Goal: Transaction & Acquisition: Purchase product/service

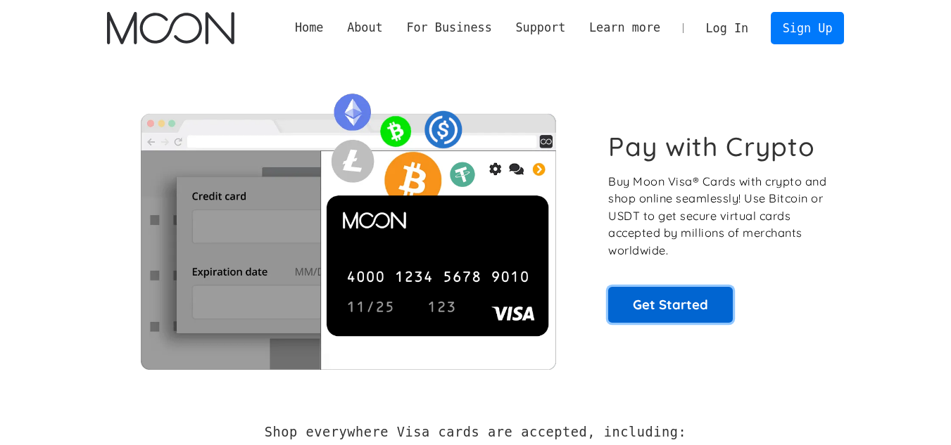
click at [701, 287] on link "Get Started" at bounding box center [670, 304] width 125 height 35
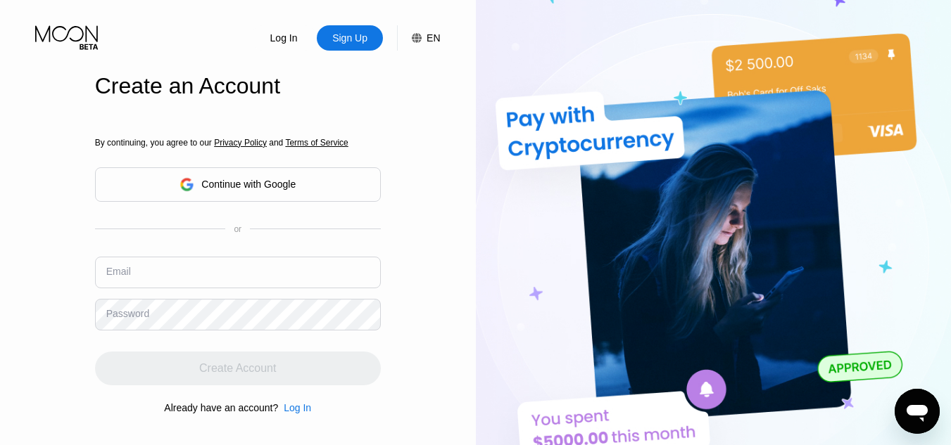
click at [260, 191] on div "Continue with Google" at bounding box center [237, 185] width 116 height 22
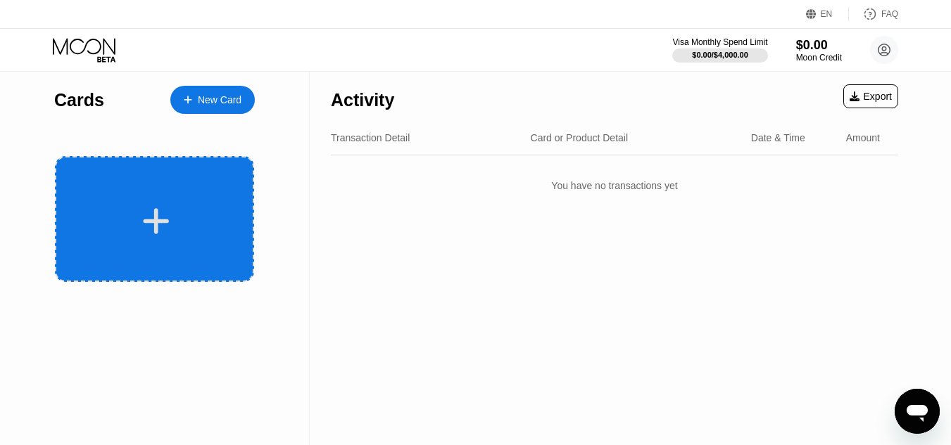
click at [194, 201] on div at bounding box center [154, 219] width 199 height 126
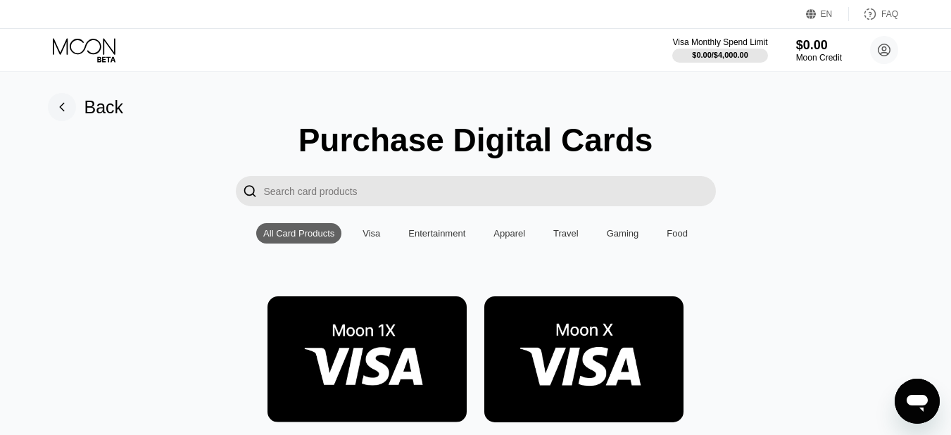
scroll to position [141, 0]
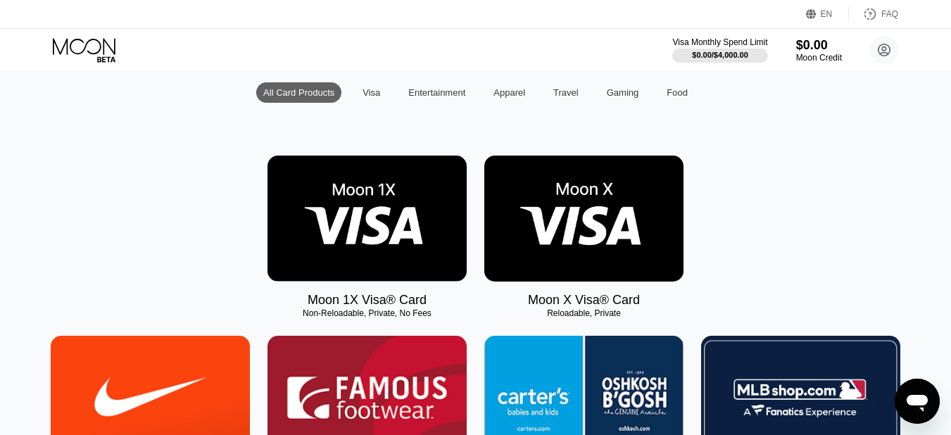
click at [584, 205] on img at bounding box center [583, 218] width 199 height 126
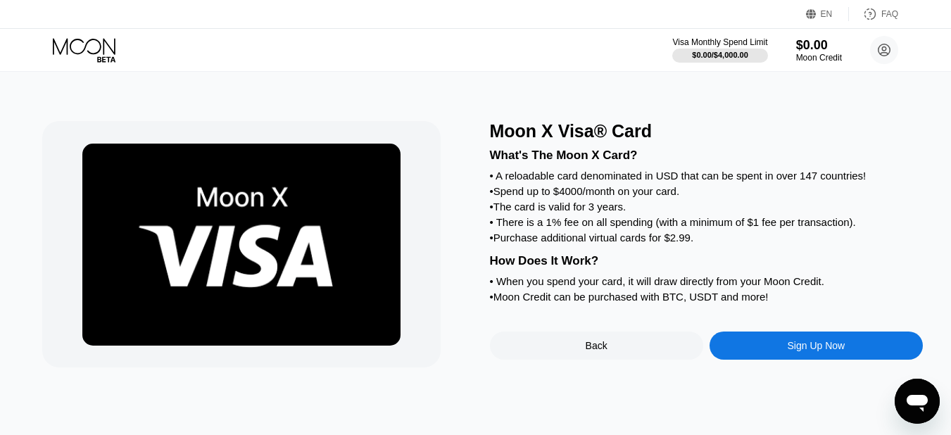
click at [488, 97] on div "Moon X Visa® Card What's The Moon X Card? • A reloadable card denominated in US…" at bounding box center [475, 253] width 961 height 363
click at [774, 360] on div "Sign Up Now" at bounding box center [815, 345] width 213 height 28
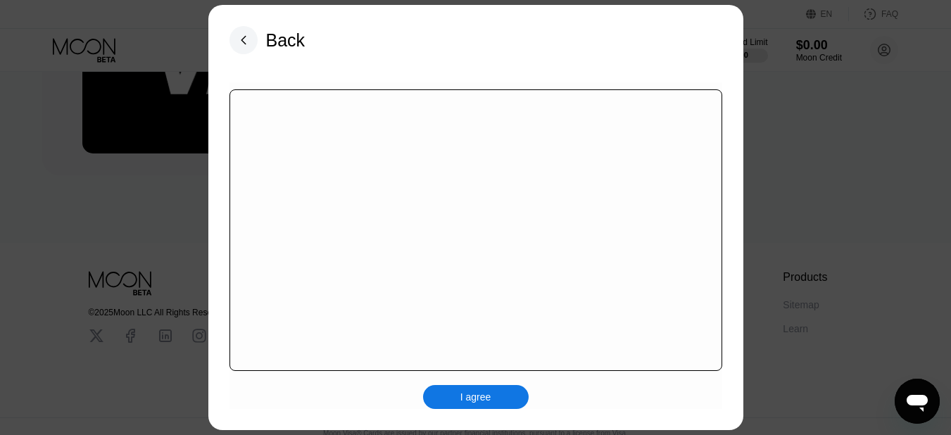
scroll to position [216, 0]
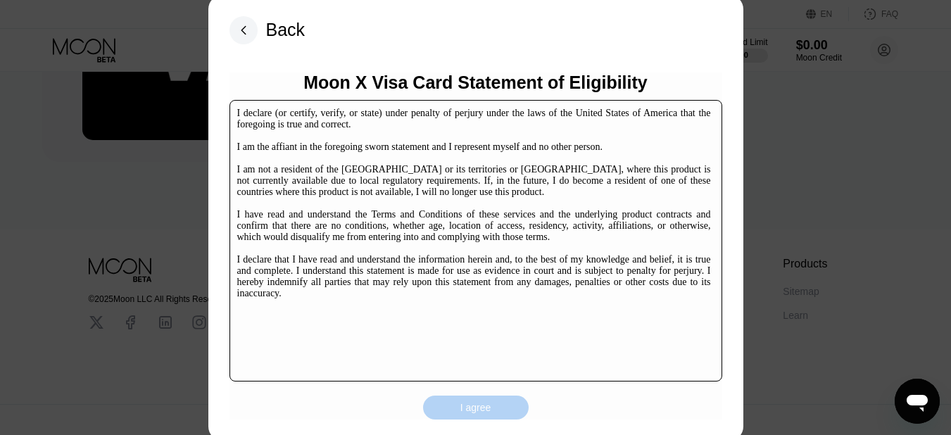
click at [478, 403] on div "I agree" at bounding box center [475, 407] width 31 height 13
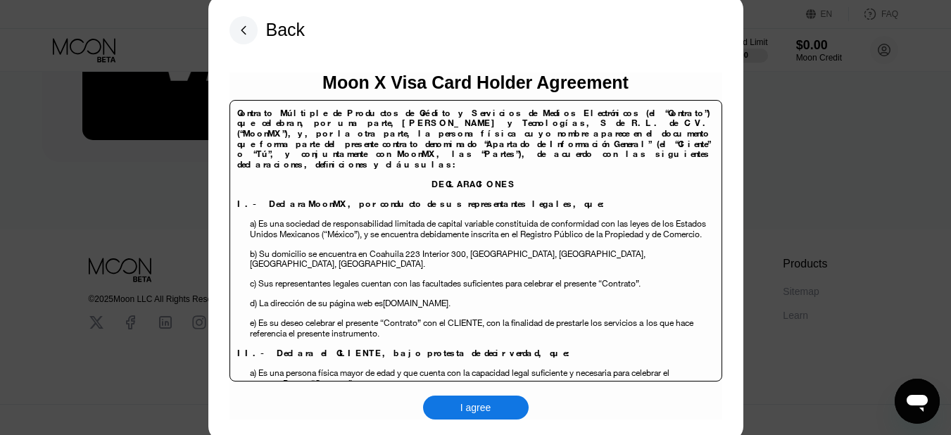
click at [478, 403] on div "I agree" at bounding box center [475, 407] width 31 height 13
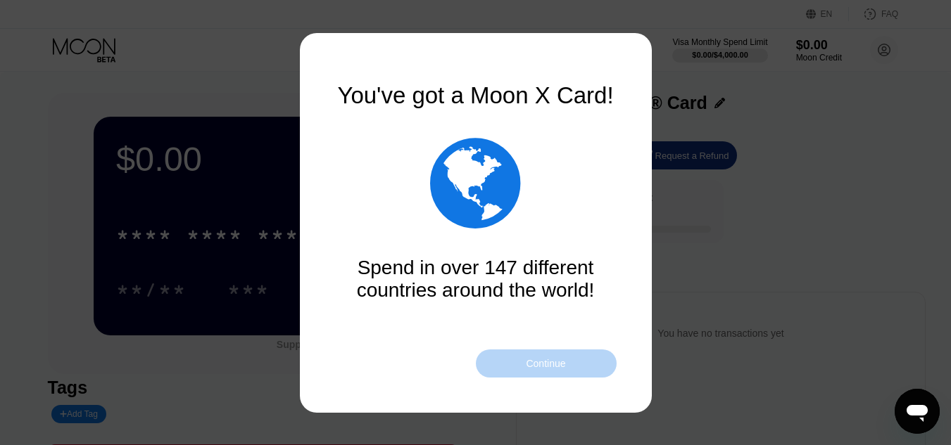
click at [538, 370] on div "Continue" at bounding box center [546, 364] width 141 height 28
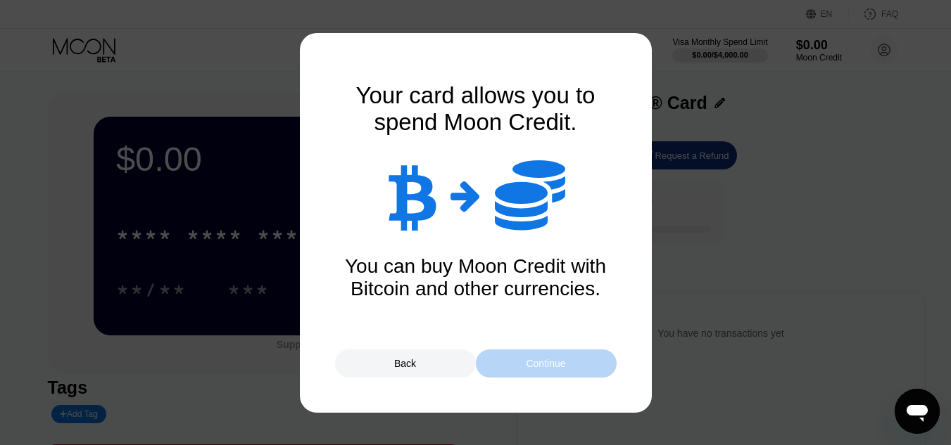
click at [548, 364] on div "Continue" at bounding box center [545, 363] width 39 height 11
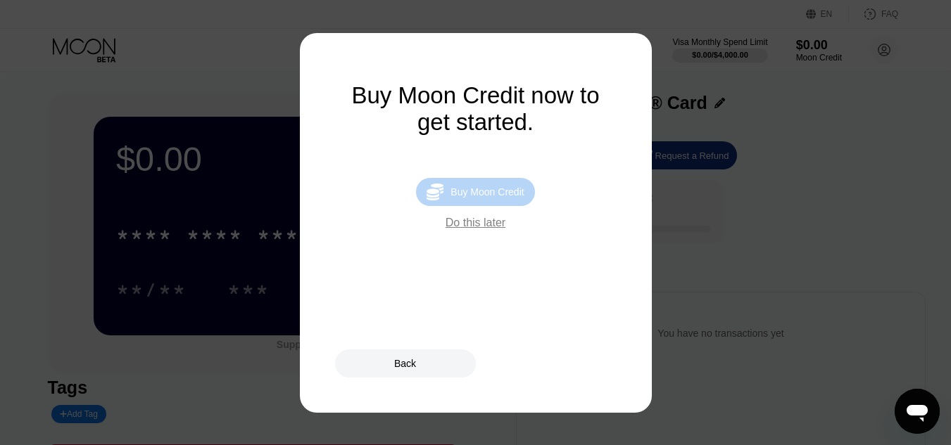
click at [480, 197] on div "Buy Moon Credit" at bounding box center [486, 191] width 73 height 11
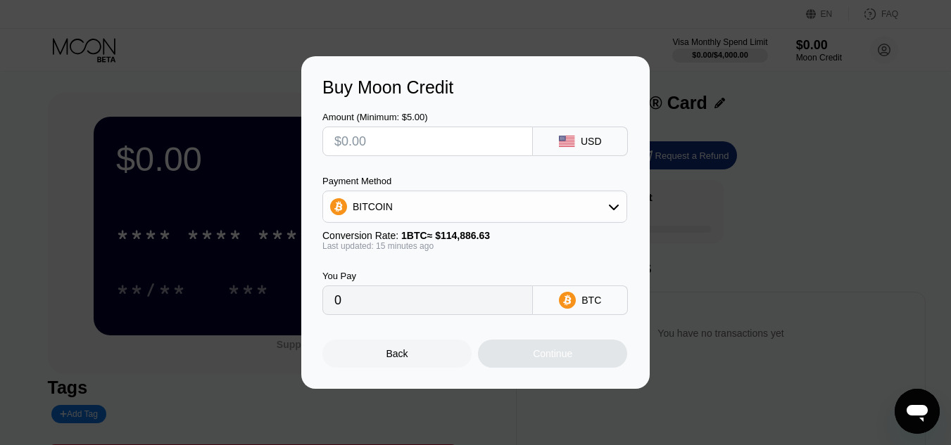
click at [427, 146] on input "text" at bounding box center [427, 141] width 186 height 28
type input "$50"
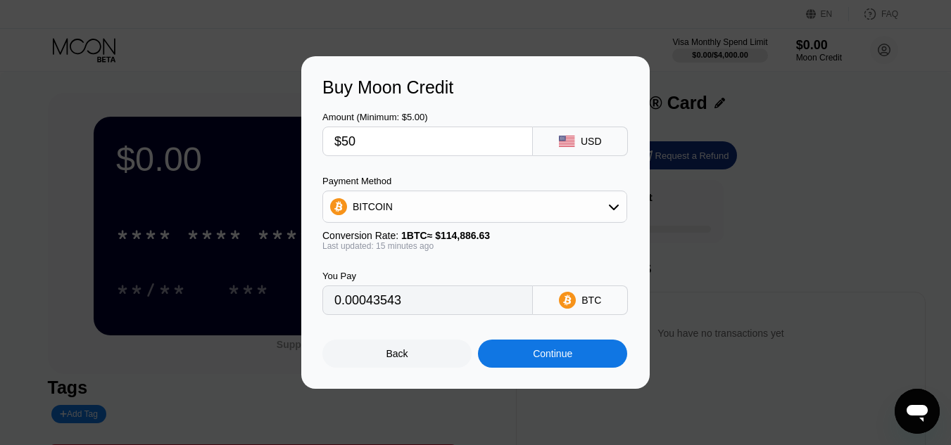
type input "0.00043543"
type input "$50"
click at [464, 208] on div "BITCOIN" at bounding box center [474, 207] width 303 height 28
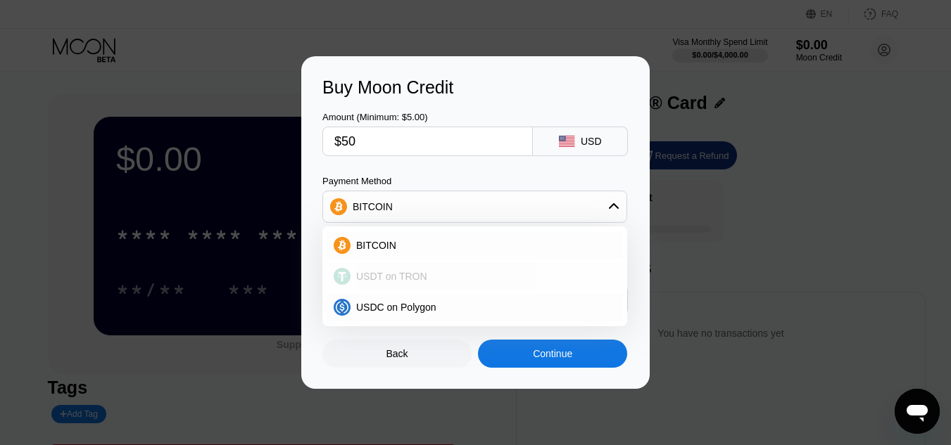
click at [444, 277] on div "USDT on TRON" at bounding box center [482, 276] width 265 height 11
type input "50.51"
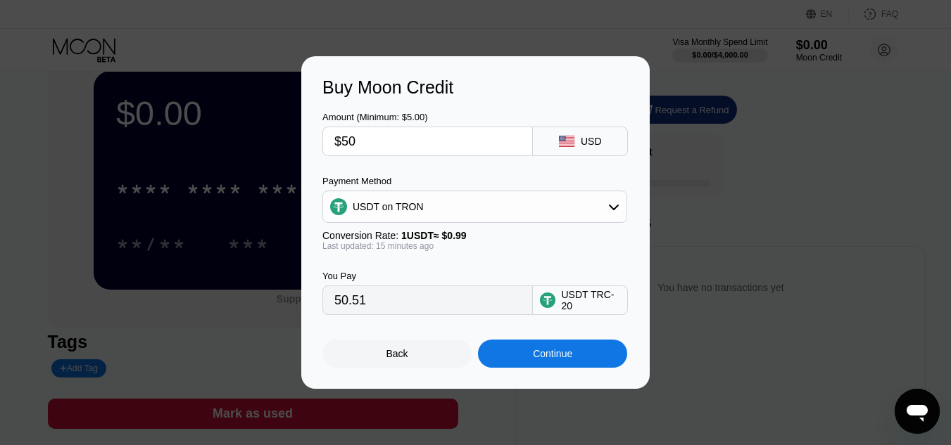
scroll to position [70, 0]
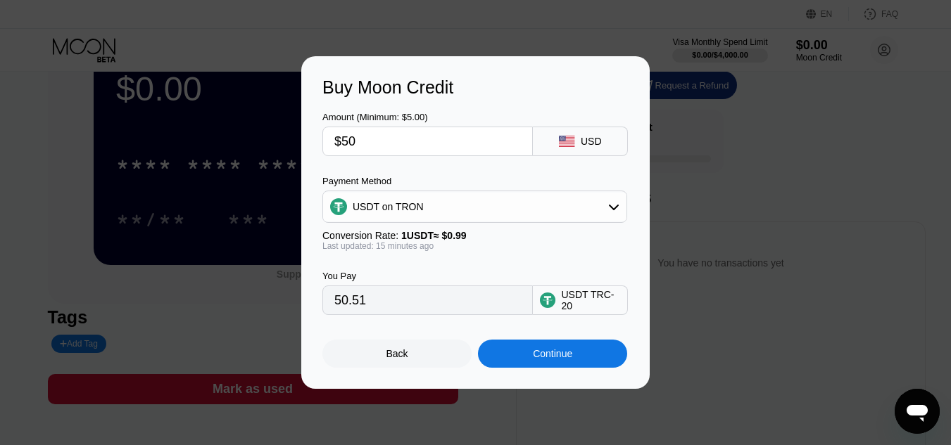
click at [552, 236] on div "Conversion Rate: 1 USDT ≈ $0.99" at bounding box center [474, 235] width 305 height 11
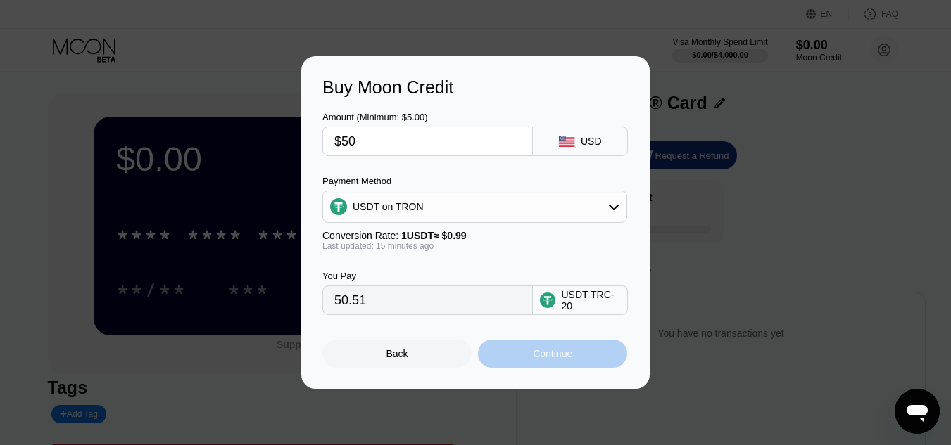
click at [577, 365] on div "Continue" at bounding box center [552, 354] width 149 height 28
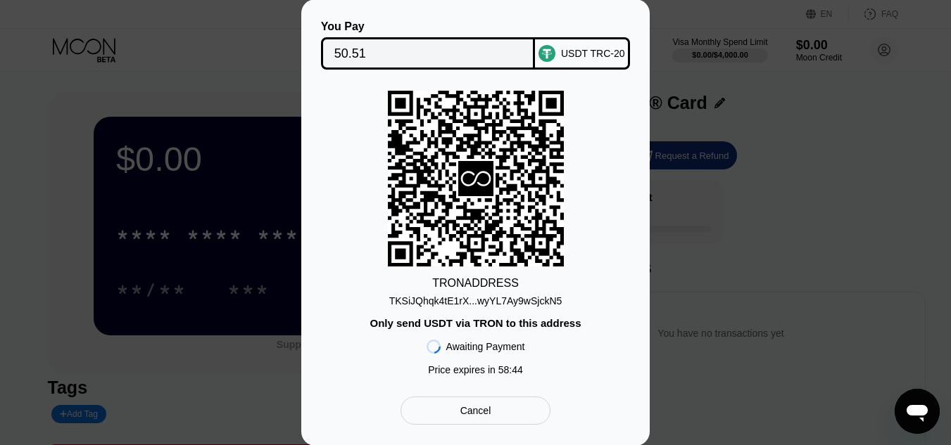
click at [617, 342] on div "TRON ADDRESS TKSiJQhqk4tE1rX...wyYL7Ay9wSjckN5 Only send USDT via TRON to this …" at bounding box center [475, 237] width 306 height 292
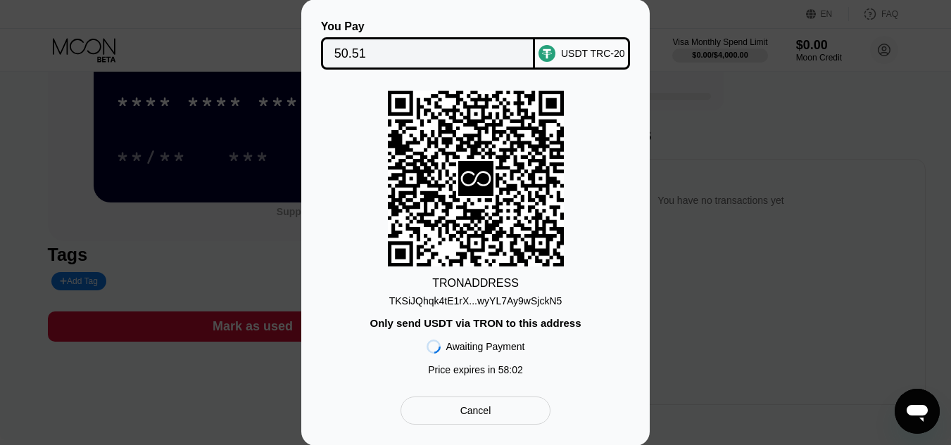
scroll to position [211, 0]
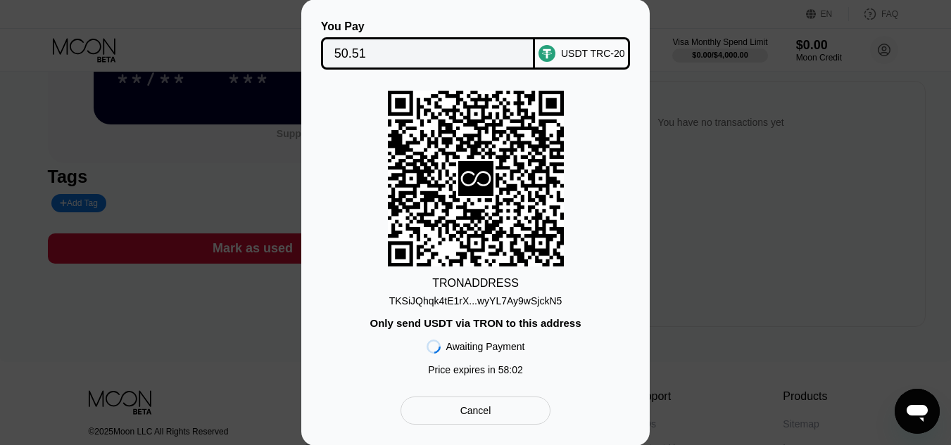
click at [490, 425] on div "Cancel" at bounding box center [475, 411] width 150 height 28
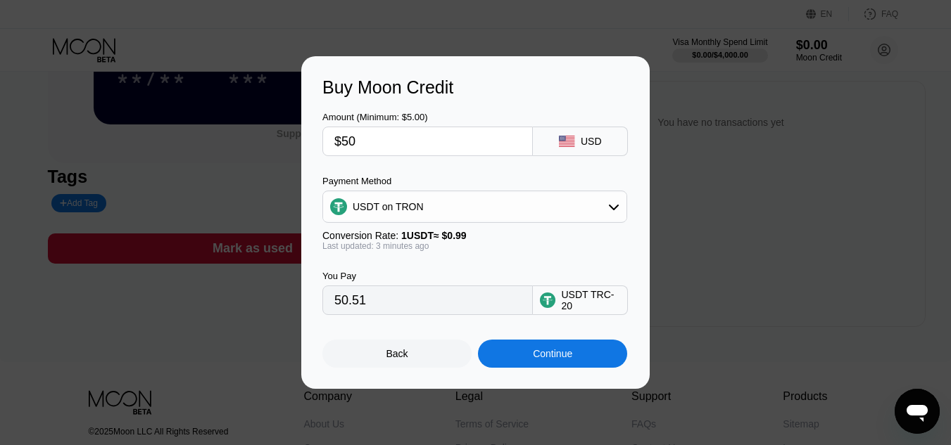
click at [435, 205] on div "USDT on TRON" at bounding box center [474, 207] width 303 height 28
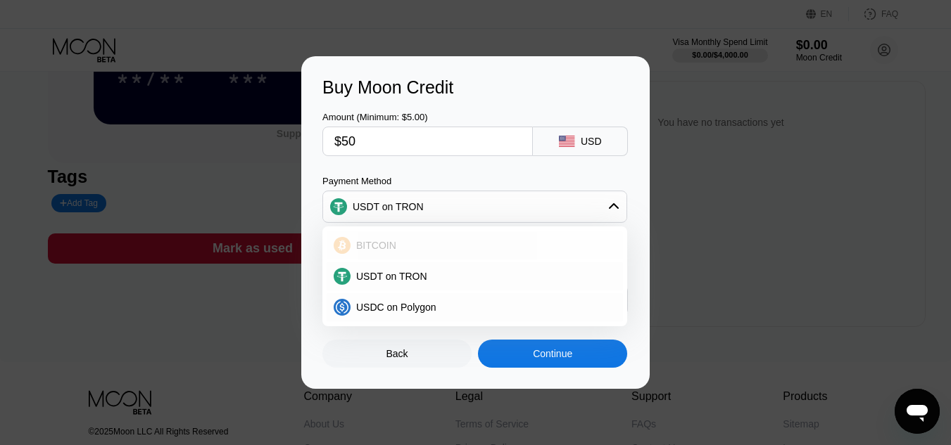
click at [407, 245] on div "BITCOIN" at bounding box center [482, 245] width 265 height 11
type input "0.00043543"
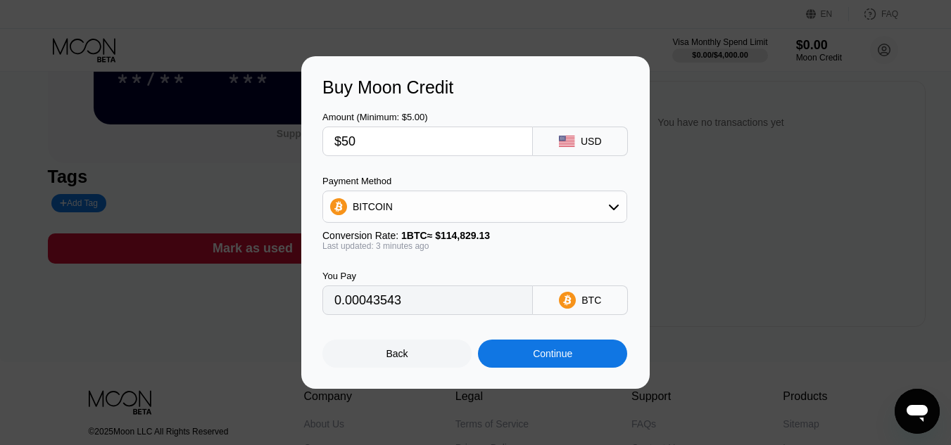
scroll to position [350, 0]
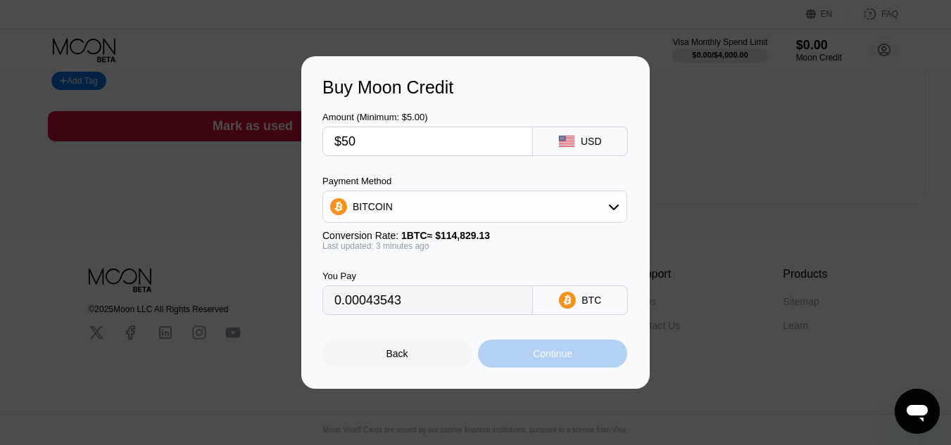
click at [533, 358] on div "Continue" at bounding box center [552, 353] width 39 height 11
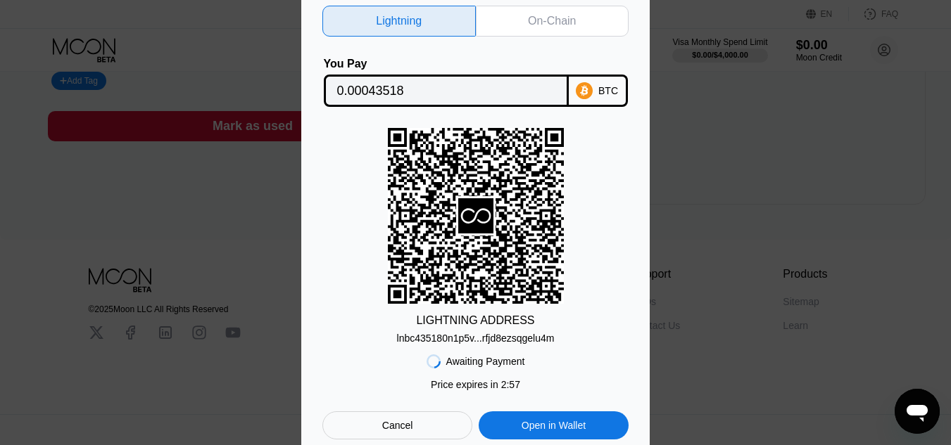
click at [423, 422] on div "Cancel" at bounding box center [397, 426] width 150 height 28
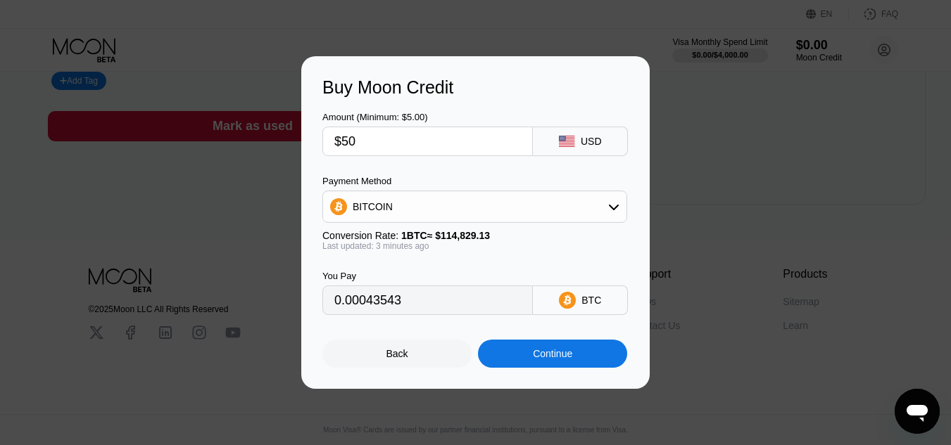
click at [408, 367] on div "Back" at bounding box center [396, 354] width 149 height 28
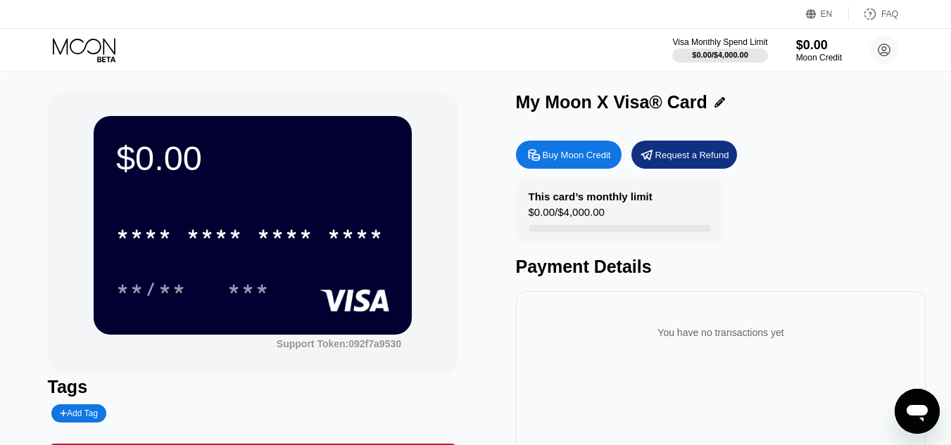
scroll to position [0, 0]
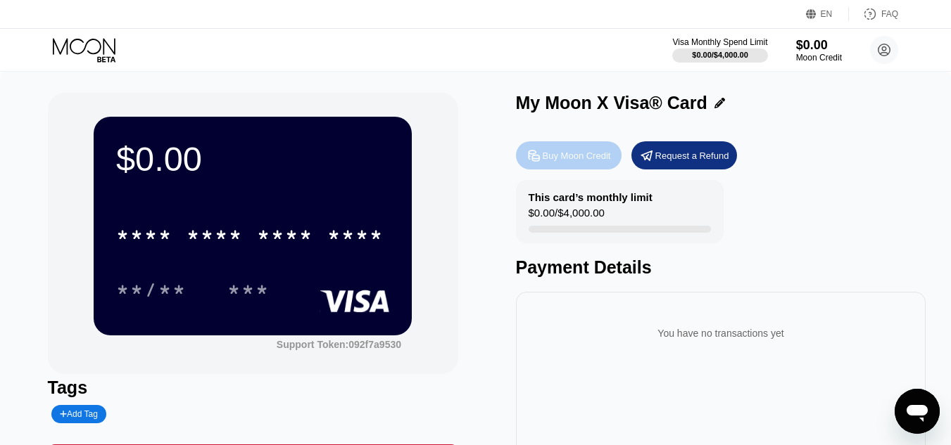
click at [568, 156] on div "Buy Moon Credit" at bounding box center [576, 156] width 68 height 12
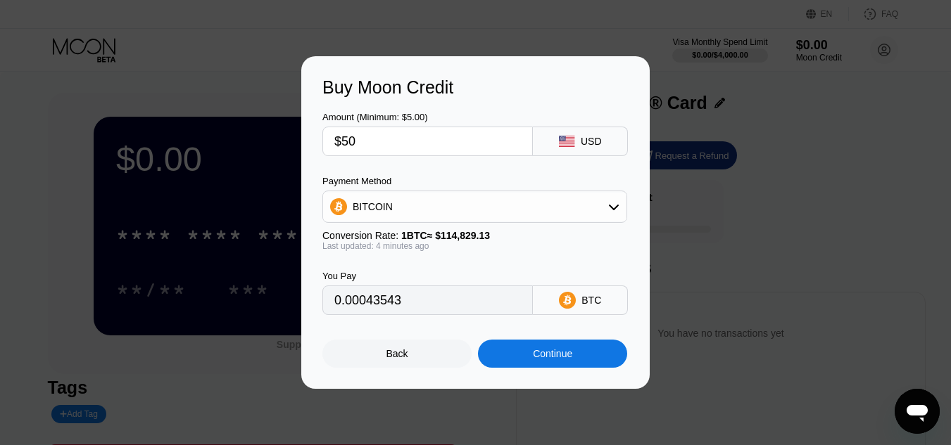
type input "0.00043519"
click at [489, 198] on div "BITCOIN" at bounding box center [474, 207] width 303 height 28
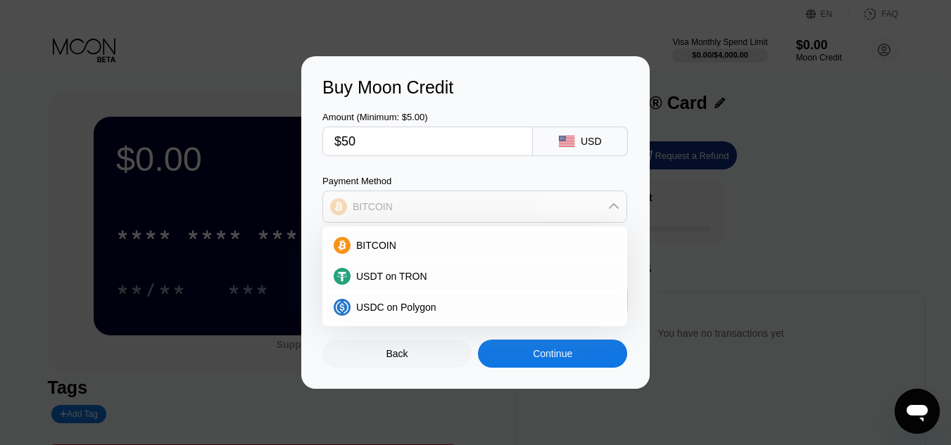
click at [489, 198] on div "BITCOIN" at bounding box center [474, 207] width 303 height 28
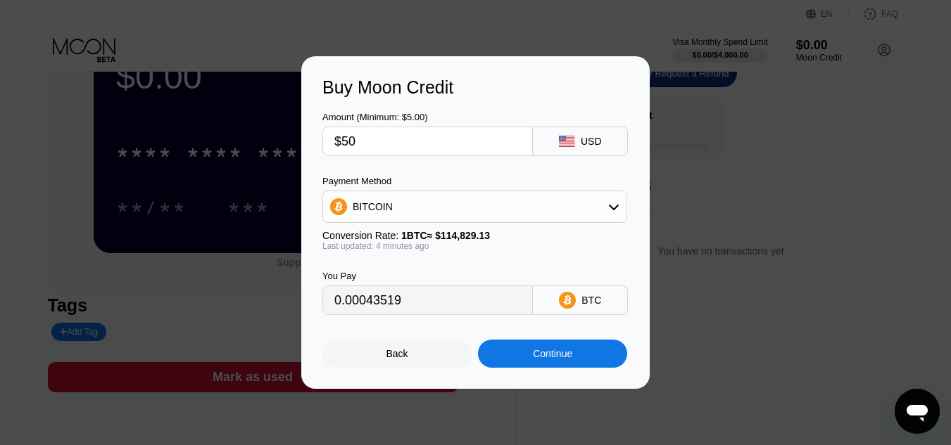
scroll to position [211, 0]
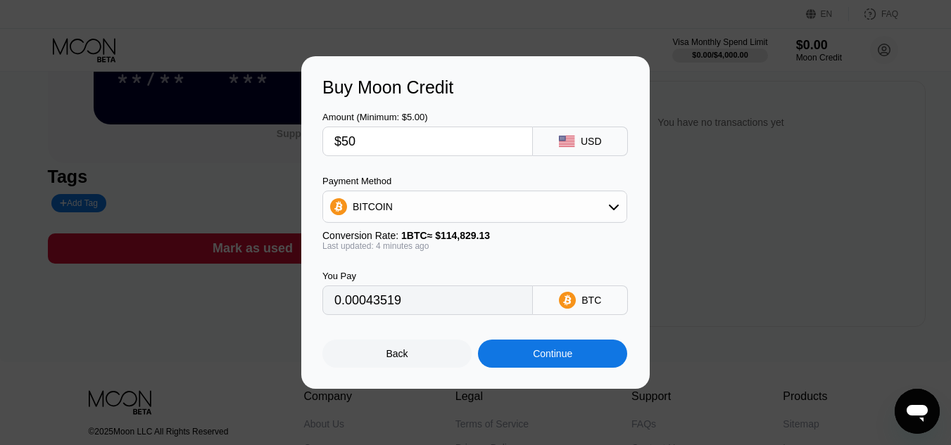
click at [557, 366] on div "Continue" at bounding box center [552, 354] width 149 height 28
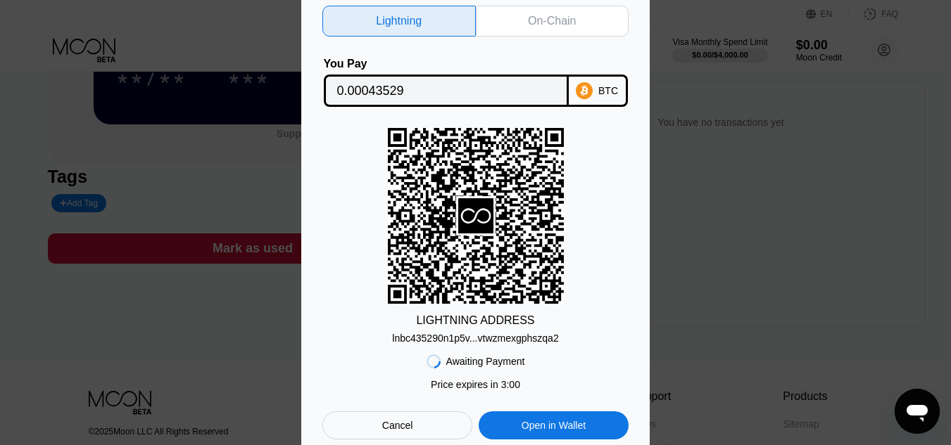
scroll to position [281, 0]
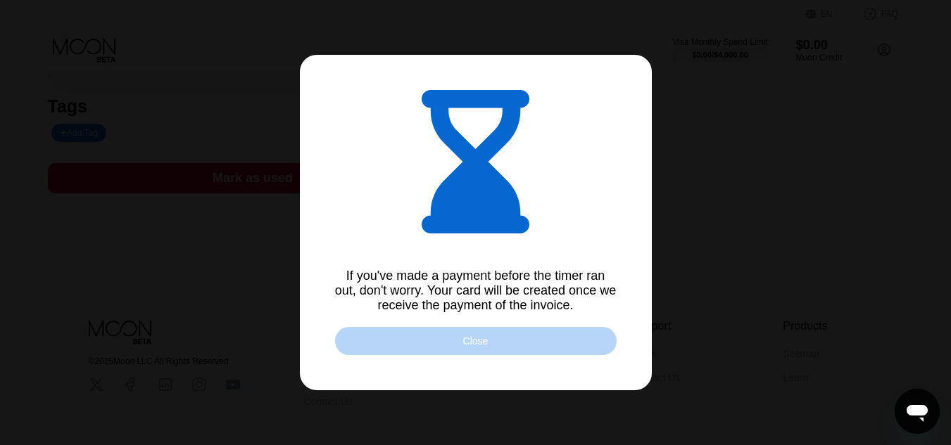
click at [452, 340] on div "Close" at bounding box center [475, 341] width 281 height 28
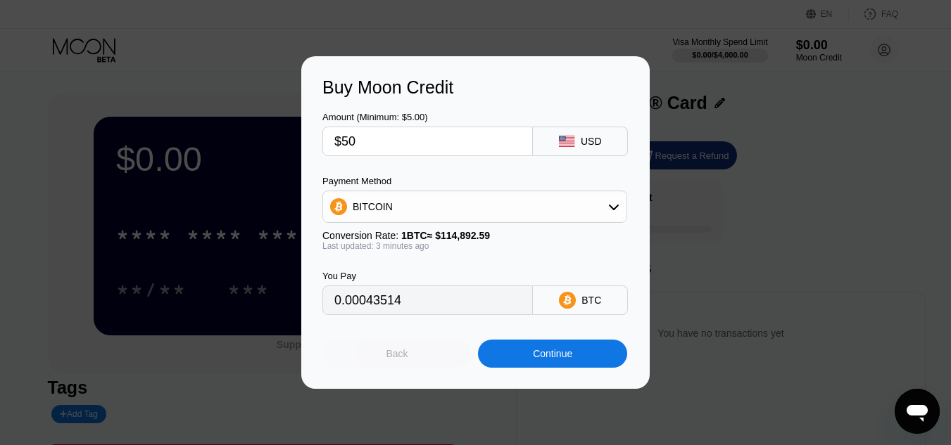
click at [376, 361] on div "Back" at bounding box center [396, 354] width 149 height 28
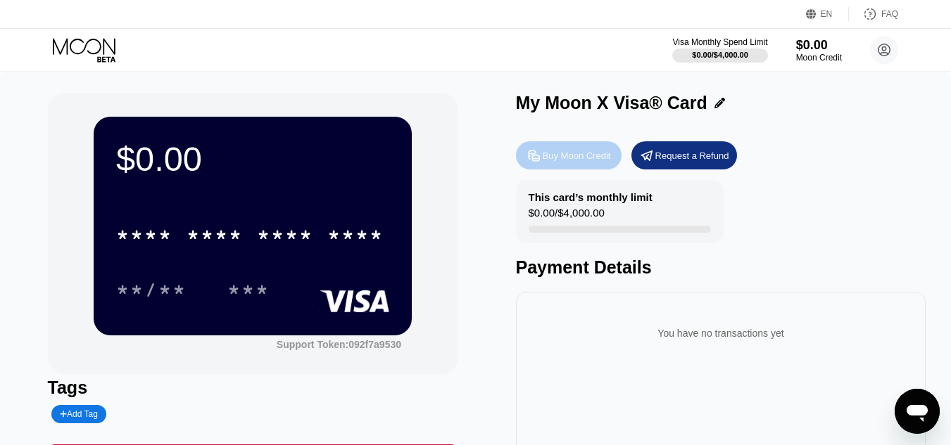
click at [561, 160] on div "Buy Moon Credit" at bounding box center [576, 156] width 68 height 12
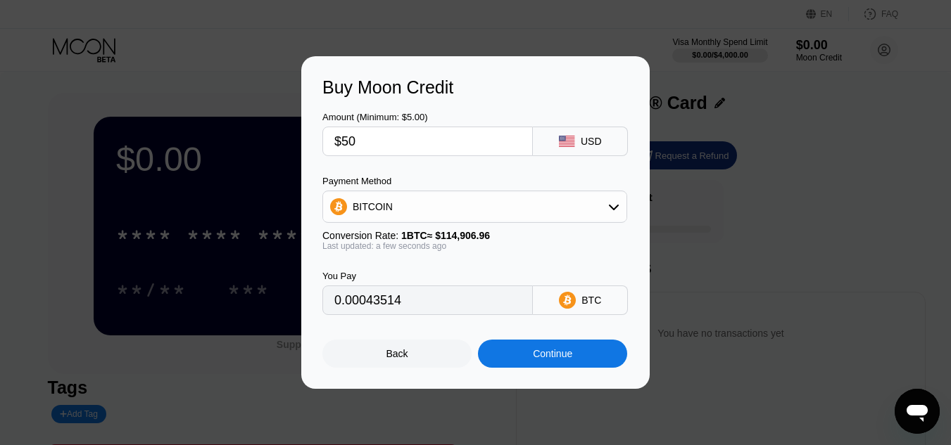
click at [386, 204] on div "BITCOIN" at bounding box center [372, 206] width 40 height 11
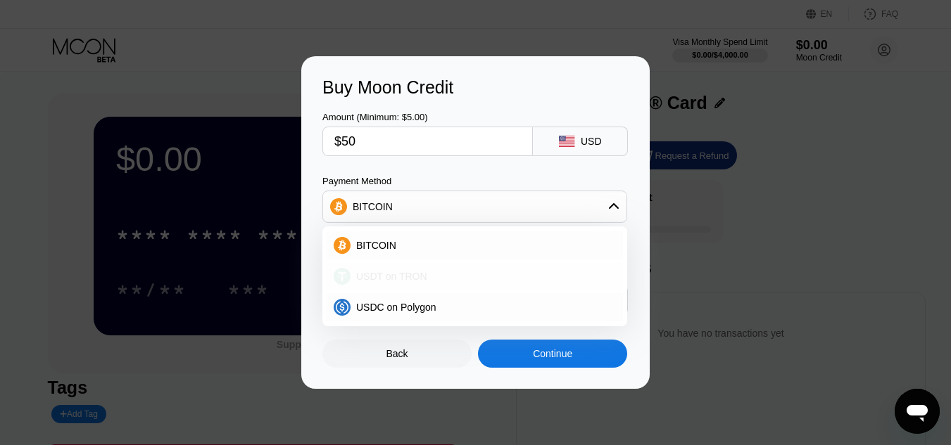
click at [387, 274] on span "USDT on TRON" at bounding box center [391, 276] width 71 height 11
type input "50.51"
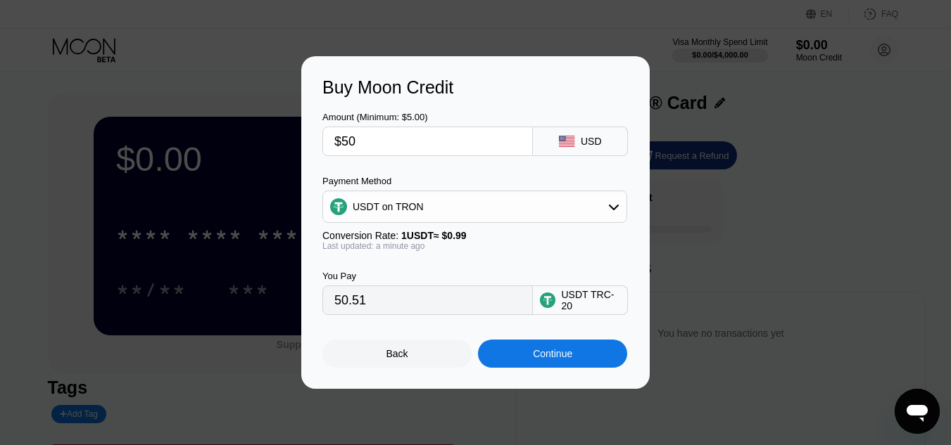
click at [590, 355] on div "Continue" at bounding box center [552, 354] width 149 height 28
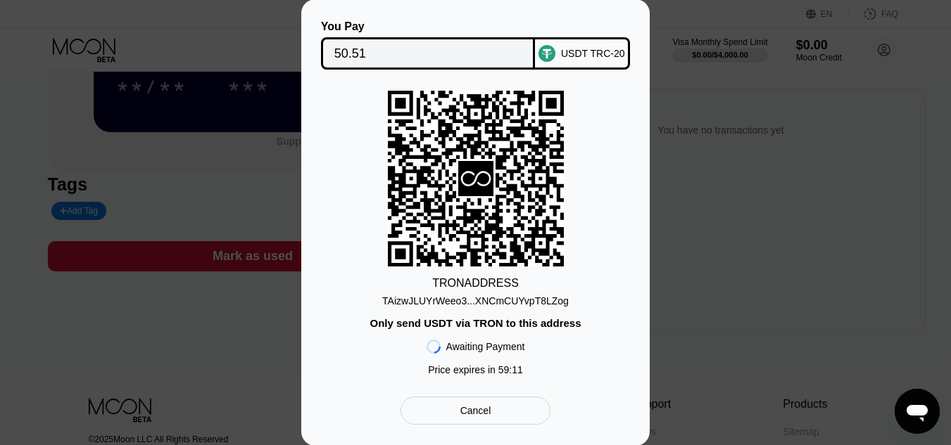
scroll to position [211, 0]
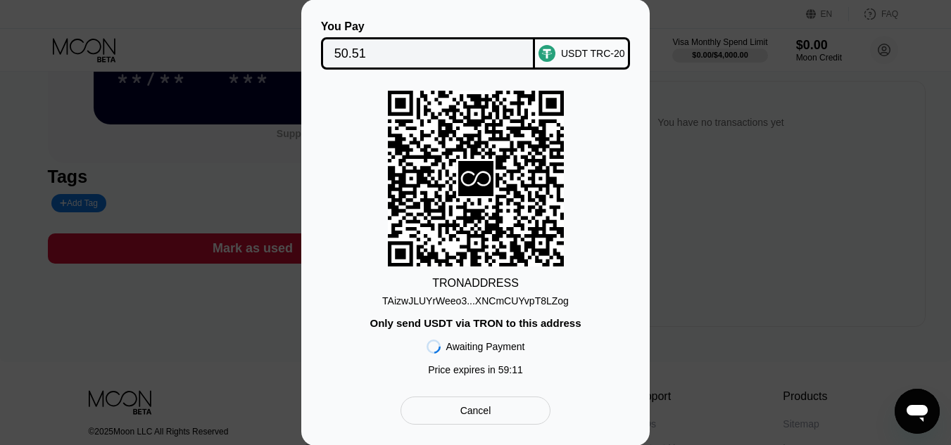
click at [488, 313] on div "TRON ADDRESS TAizwJLUYrWeeo3...XNCmCUYvpT8LZog Only send USDT via TRON to this …" at bounding box center [475, 237] width 306 height 292
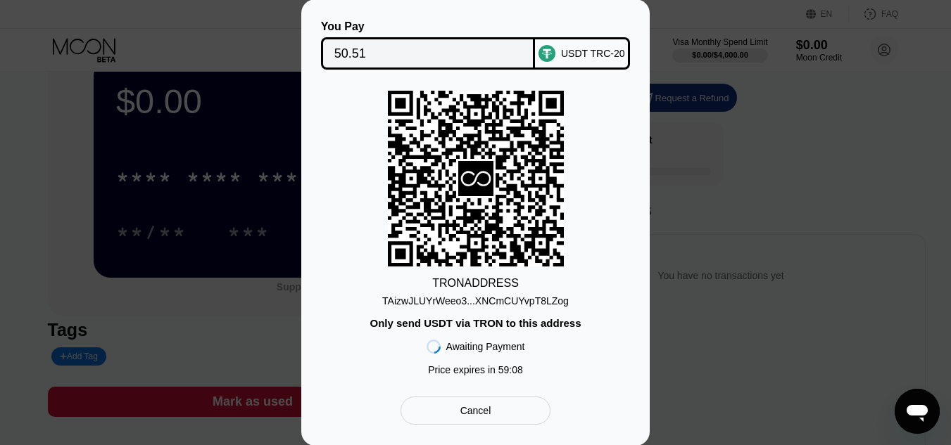
scroll to position [0, 0]
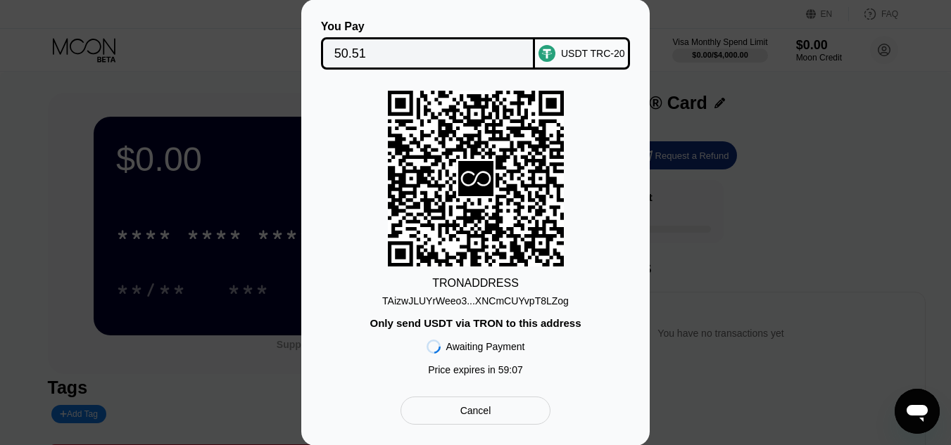
click at [583, 20] on div "You Pay 50.51 USDT TRC-20" at bounding box center [475, 44] width 306 height 49
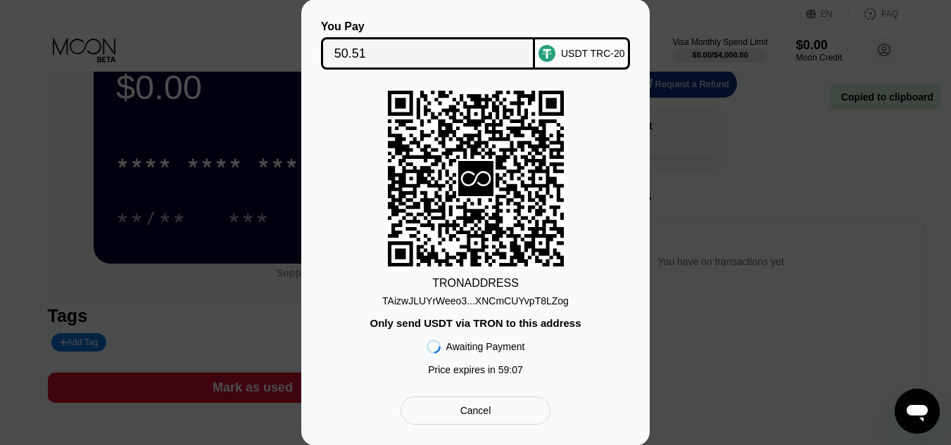
scroll to position [141, 0]
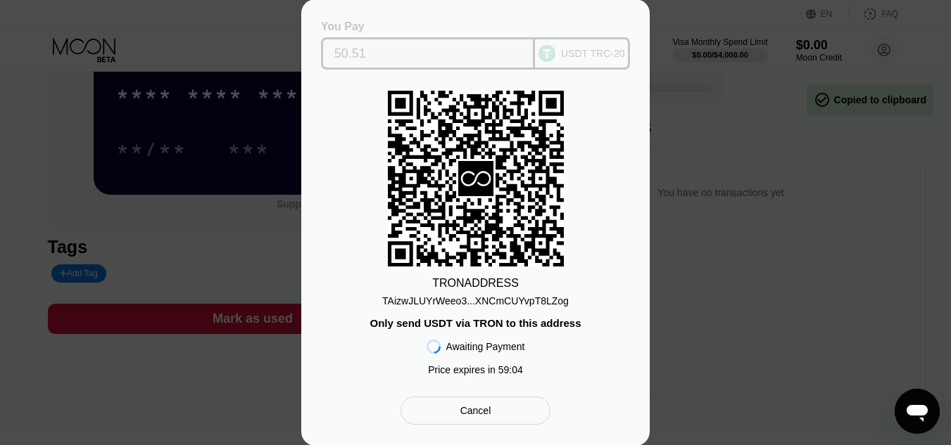
click at [587, 42] on div "USDT TRC-20" at bounding box center [582, 53] width 95 height 32
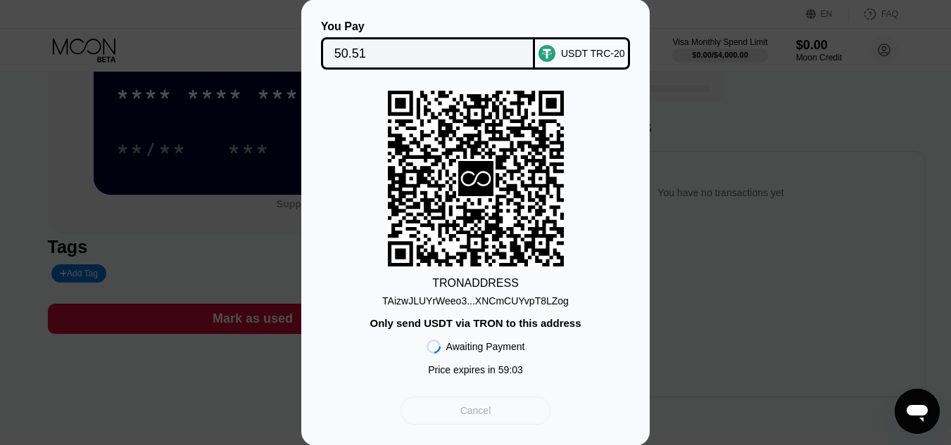
click at [495, 417] on div "Cancel" at bounding box center [475, 411] width 150 height 28
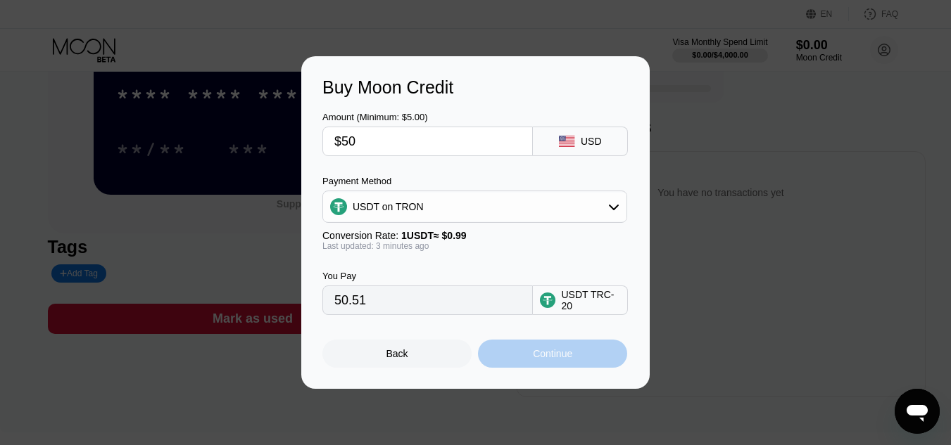
click at [523, 349] on div "Continue" at bounding box center [552, 354] width 149 height 28
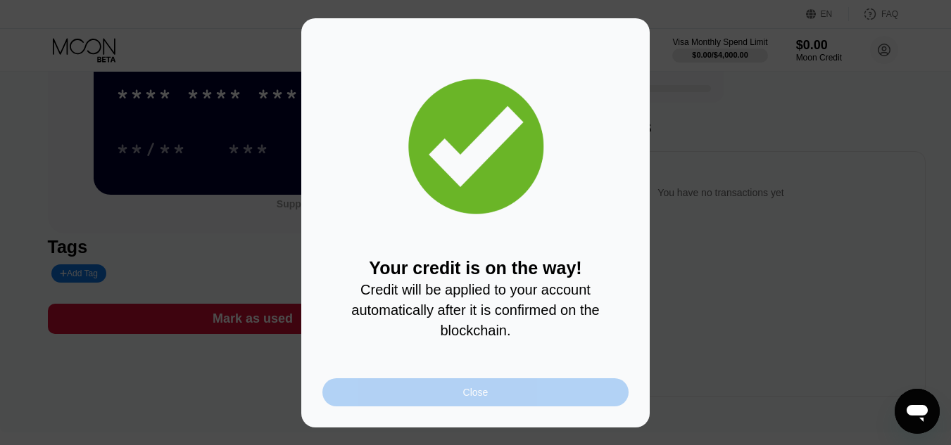
click at [554, 394] on div "Close" at bounding box center [475, 393] width 306 height 28
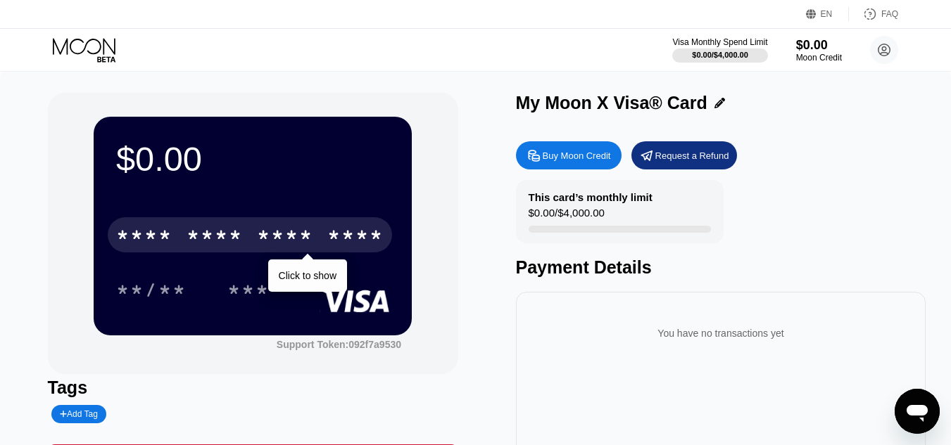
click at [137, 236] on div "* * * *" at bounding box center [144, 237] width 56 height 23
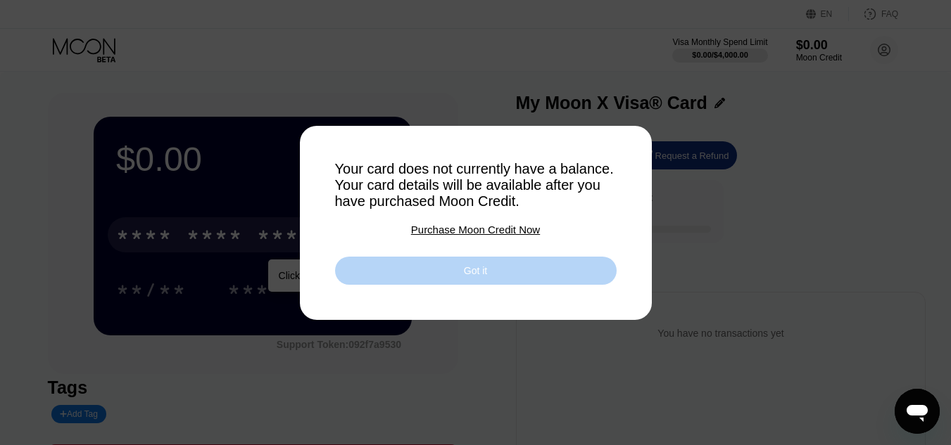
click at [379, 278] on div "Got it" at bounding box center [475, 271] width 281 height 28
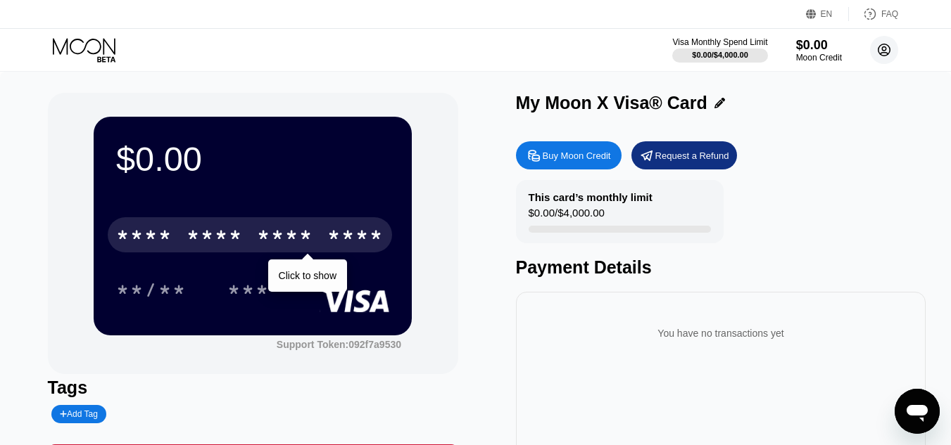
click at [879, 46] on icon at bounding box center [884, 50] width 12 height 12
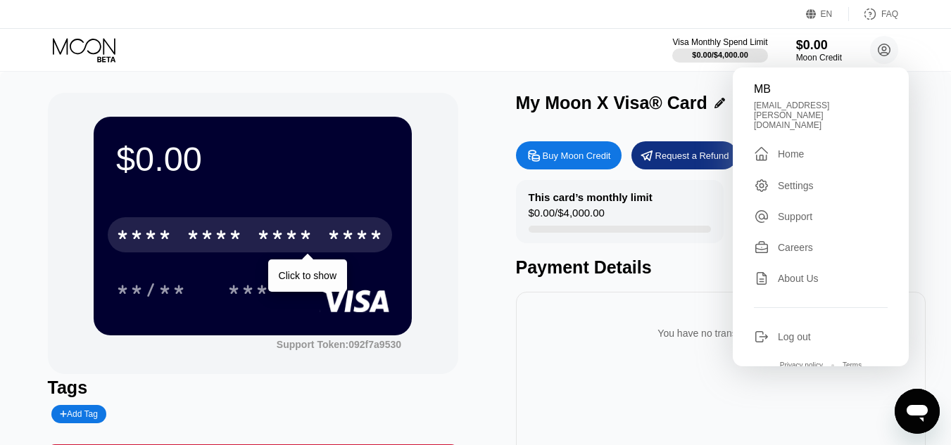
click at [433, 94] on div "$0.00 * * * * * * * * * * * * **** Click to show **/** *** Support Token: 092f7…" at bounding box center [253, 233] width 410 height 281
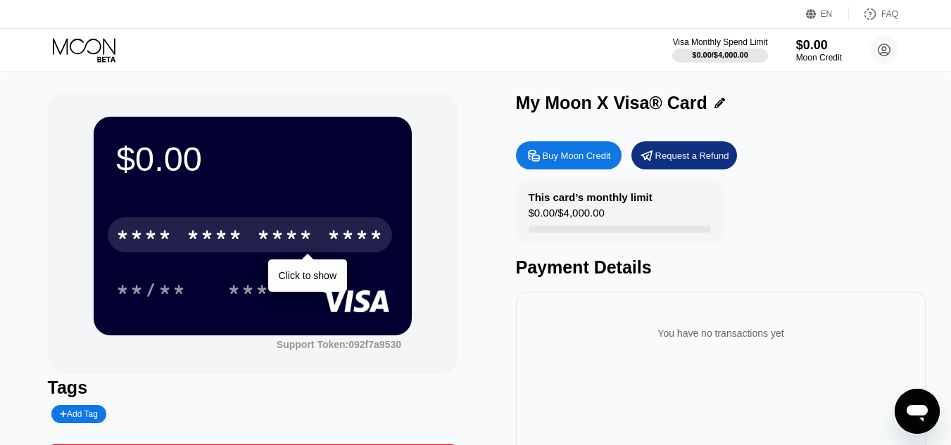
click at [210, 228] on div "* * * * * * * * * * * * ****" at bounding box center [250, 234] width 284 height 35
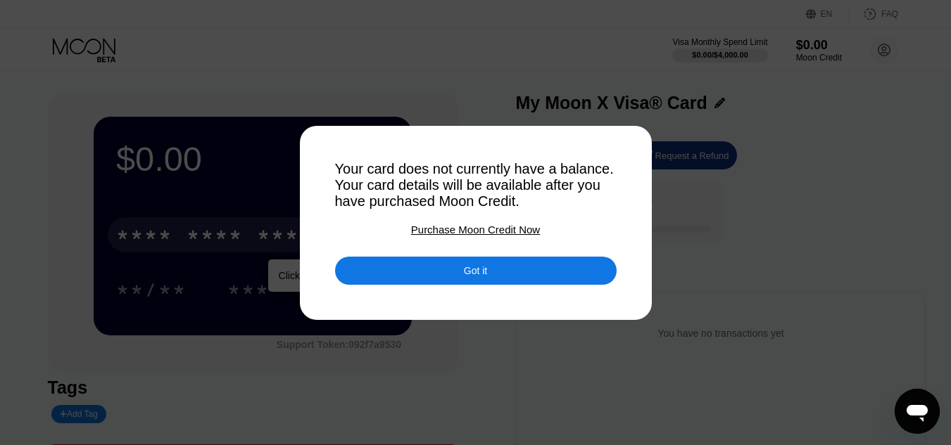
click at [429, 282] on div "Got it" at bounding box center [475, 271] width 281 height 28
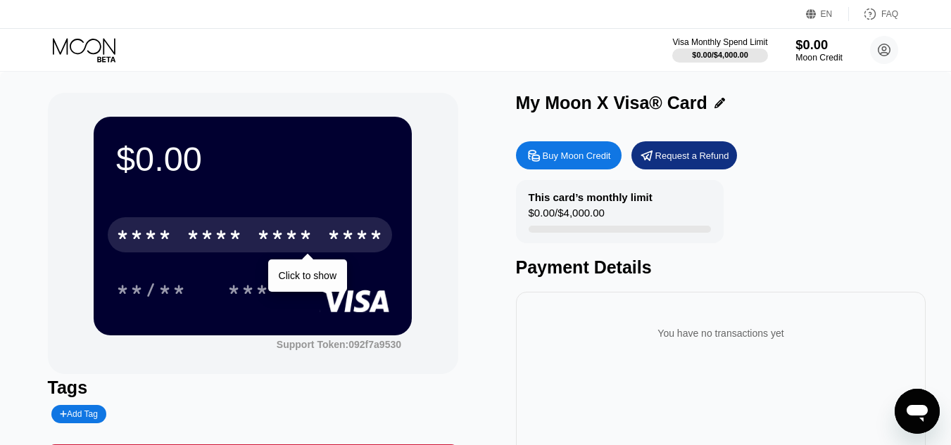
click at [822, 40] on div "$0.00" at bounding box center [818, 44] width 47 height 15
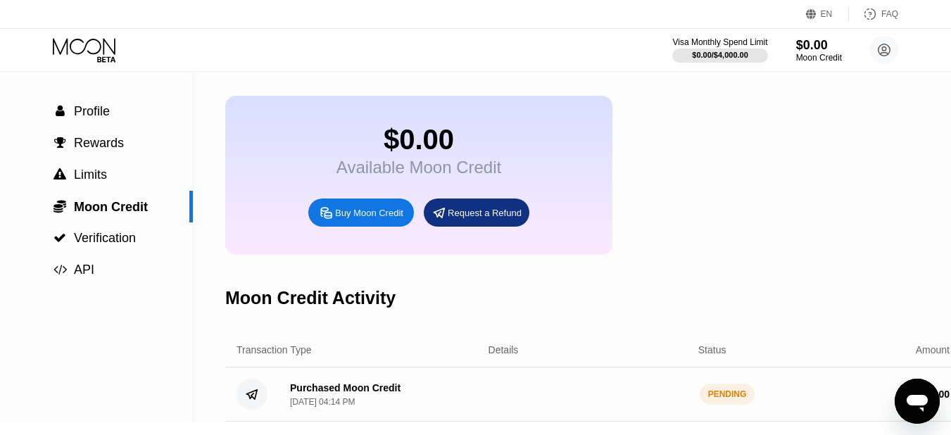
scroll to position [70, 0]
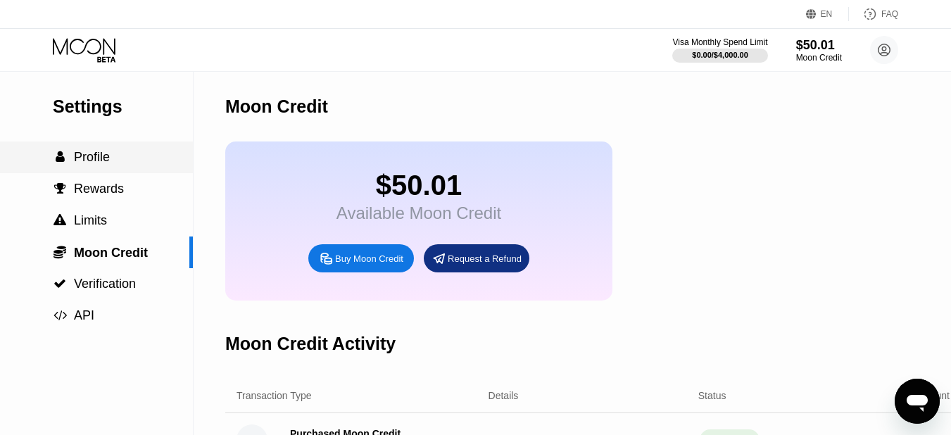
click at [112, 157] on div " Profile" at bounding box center [96, 157] width 193 height 15
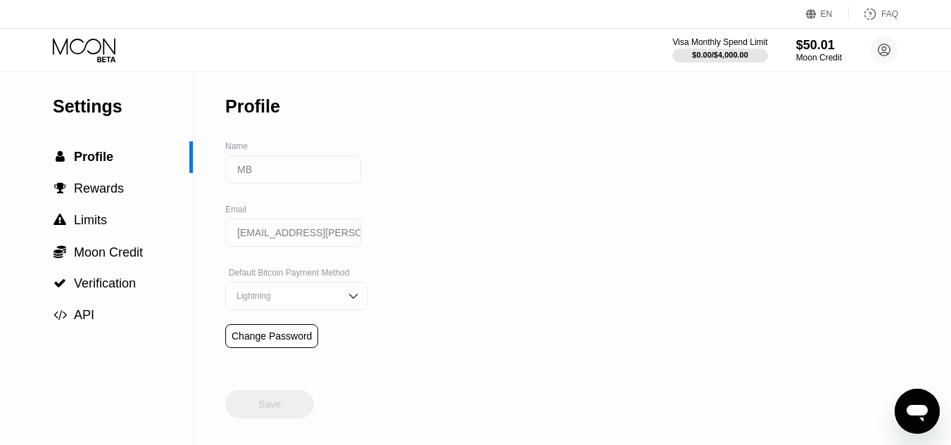
click at [91, 41] on icon at bounding box center [85, 50] width 65 height 25
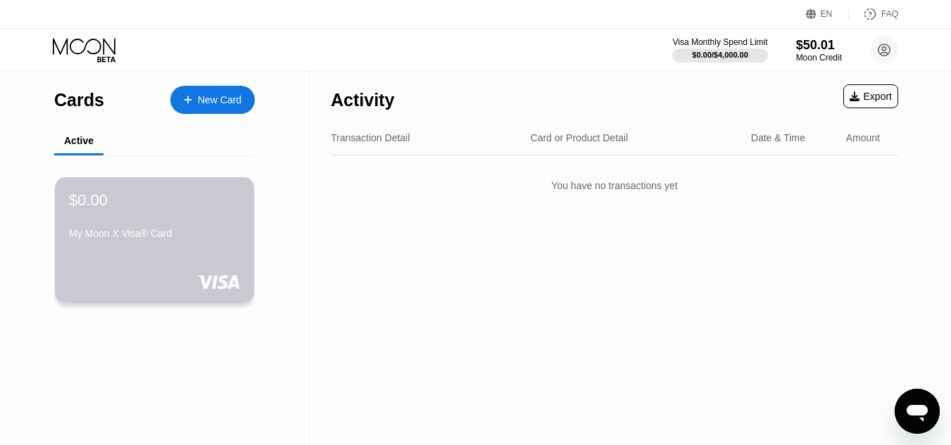
click at [182, 228] on div "$0.00 My Moon X Visa® Card" at bounding box center [154, 217] width 171 height 53
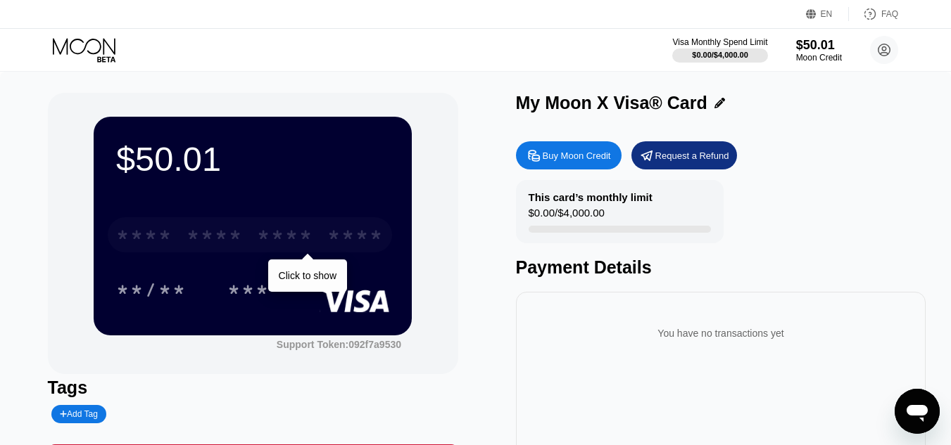
click at [219, 229] on div "* * * *" at bounding box center [214, 237] width 56 height 23
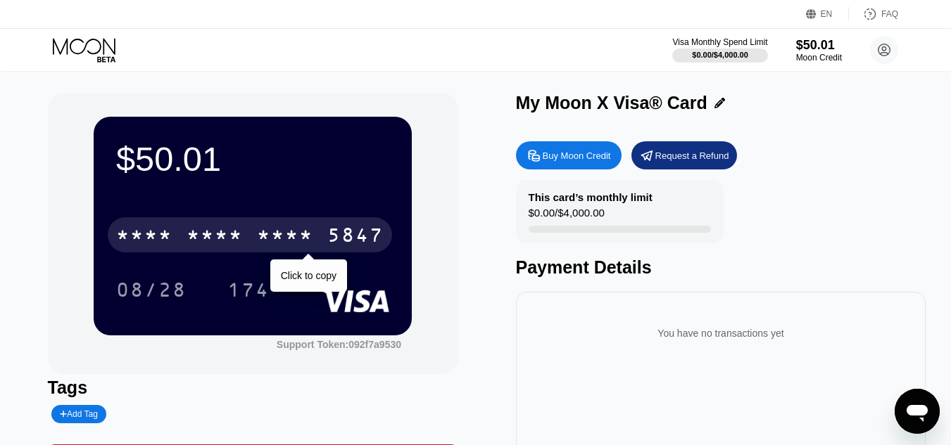
click at [277, 234] on div "* * * *" at bounding box center [285, 237] width 56 height 23
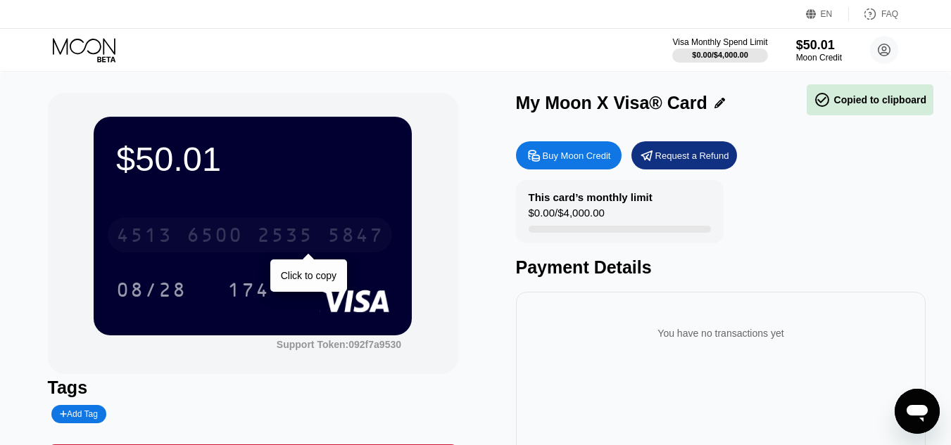
click at [277, 234] on div "2535" at bounding box center [285, 237] width 56 height 23
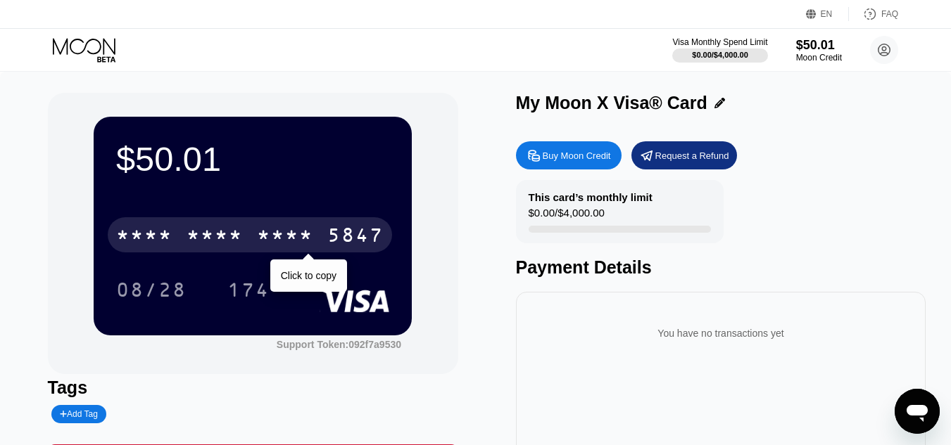
click at [212, 236] on div "* * * *" at bounding box center [214, 237] width 56 height 23
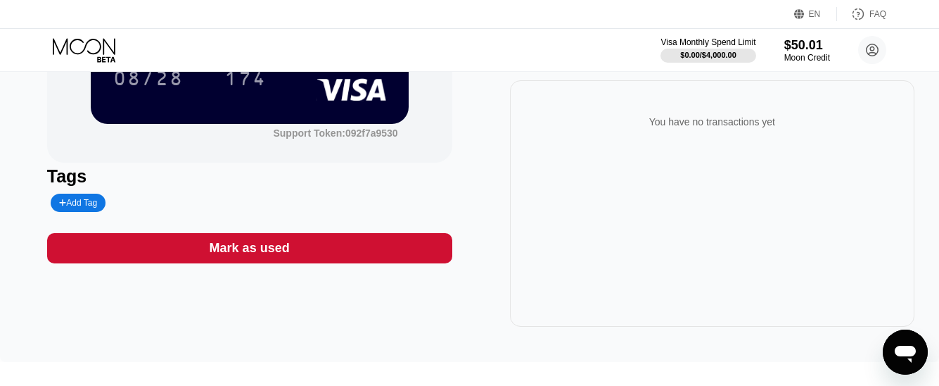
scroll to position [70, 0]
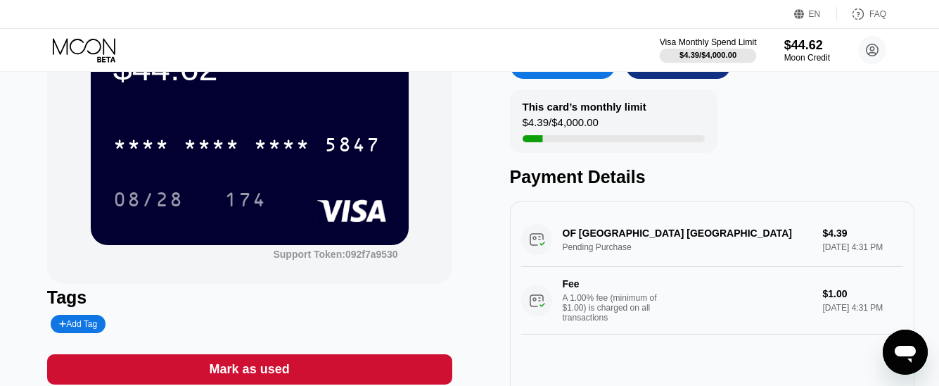
scroll to position [211, 0]
